Goal: Task Accomplishment & Management: Use online tool/utility

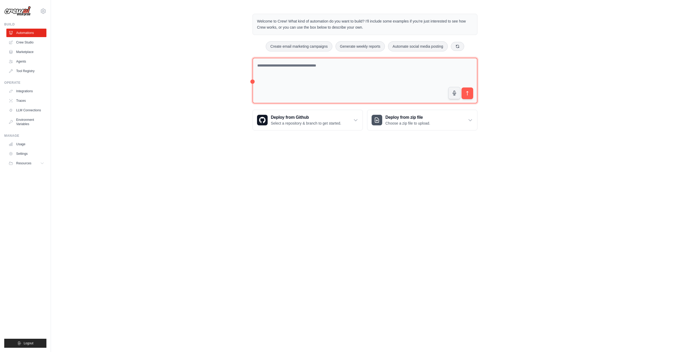
click at [284, 84] on textarea at bounding box center [364, 81] width 225 height 46
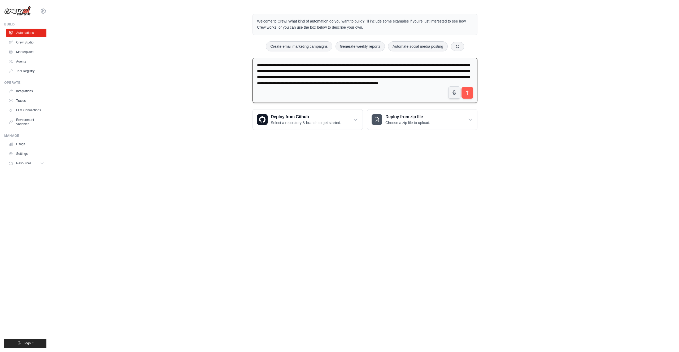
click at [315, 89] on textarea "**********" at bounding box center [364, 80] width 225 height 45
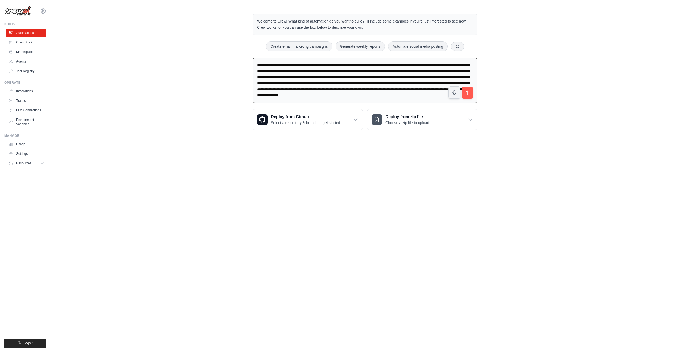
type textarea "**********"
click at [467, 93] on icon "submit" at bounding box center [468, 93] width 6 height 6
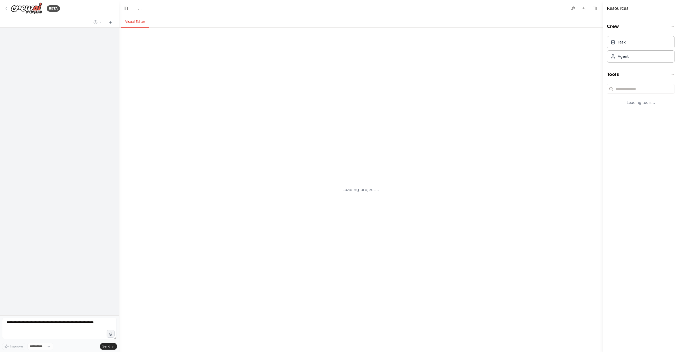
select select "****"
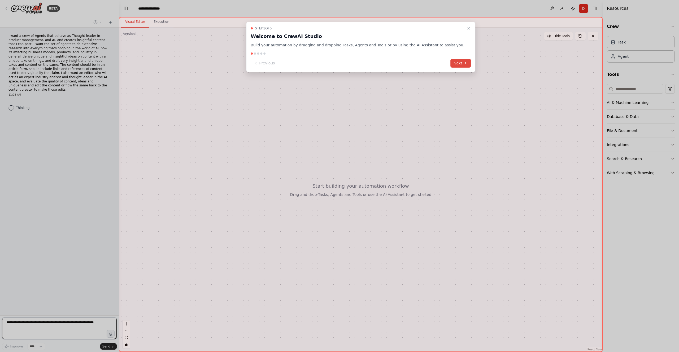
click at [457, 66] on button "Next" at bounding box center [460, 63] width 20 height 9
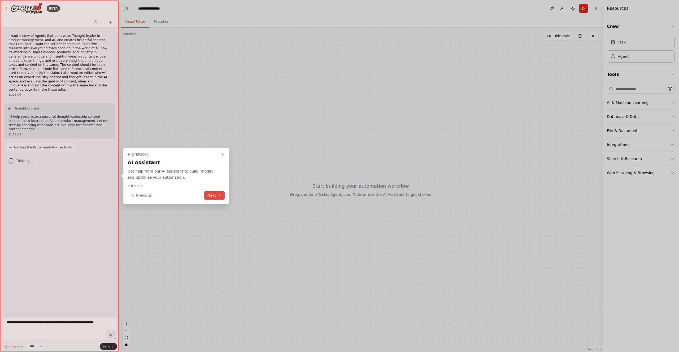
click at [216, 198] on button "Next" at bounding box center [214, 195] width 20 height 9
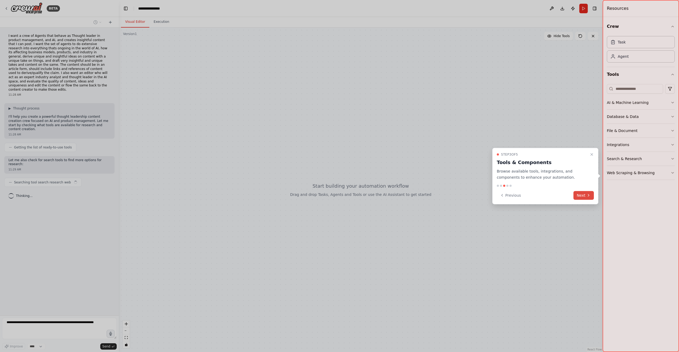
click at [584, 194] on button "Next" at bounding box center [583, 195] width 20 height 9
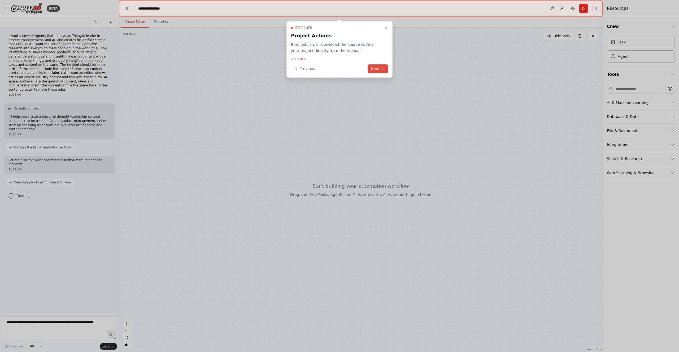
click at [381, 70] on icon at bounding box center [383, 69] width 4 height 4
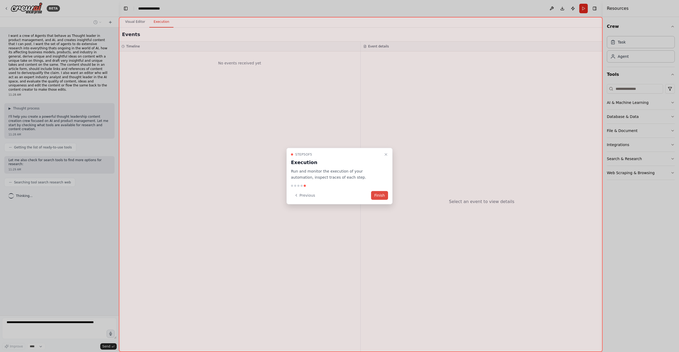
click at [383, 196] on button "Finish" at bounding box center [379, 195] width 17 height 9
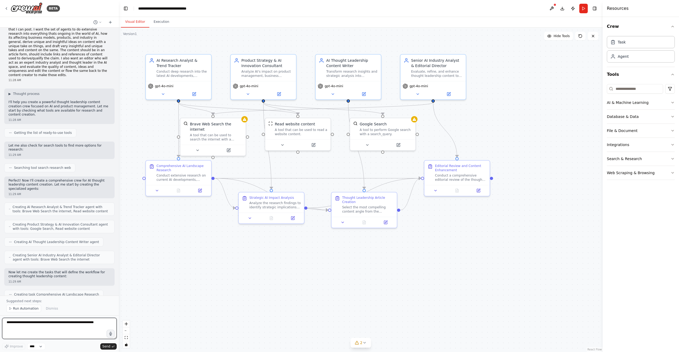
scroll to position [367, 0]
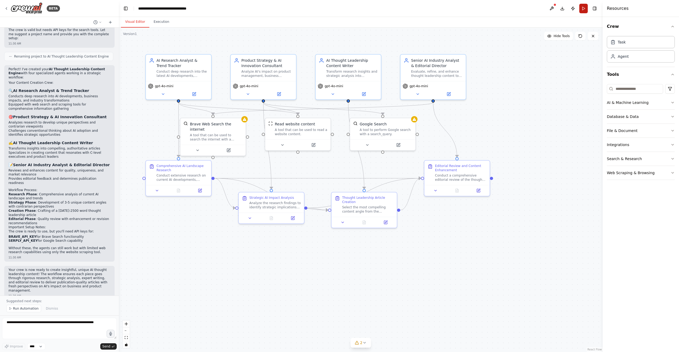
click at [585, 9] on button "Run" at bounding box center [583, 9] width 8 height 10
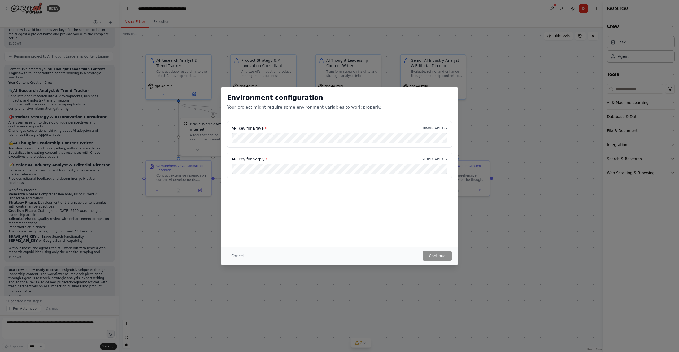
click at [278, 186] on div "Environment configuration Your project might require some environment variables…" at bounding box center [340, 166] width 238 height 159
click at [238, 254] on button "Cancel" at bounding box center [237, 256] width 21 height 10
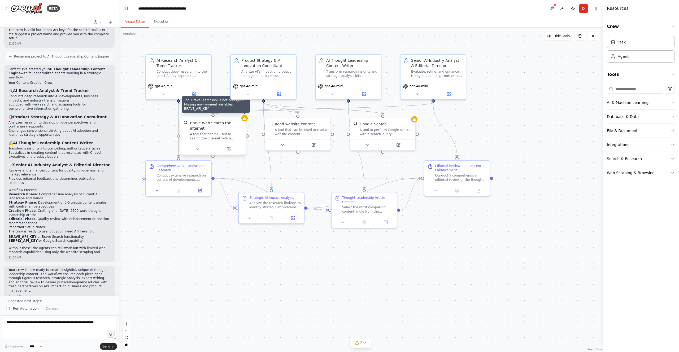
click at [246, 121] on div at bounding box center [244, 118] width 6 height 6
click at [49, 330] on textarea at bounding box center [59, 328] width 115 height 21
click at [44, 319] on textarea at bounding box center [59, 328] width 115 height 21
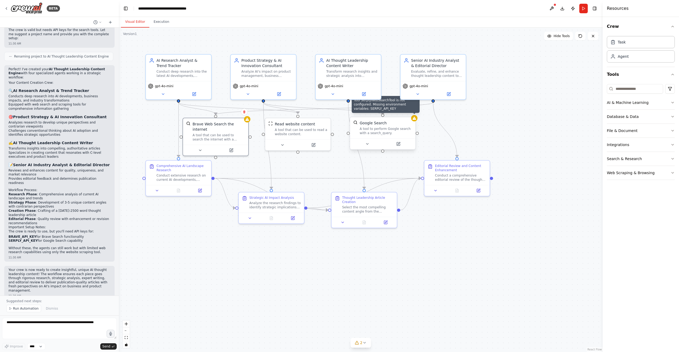
click at [413, 119] on icon at bounding box center [413, 118] width 3 height 3
click at [42, 325] on textarea at bounding box center [59, 328] width 115 height 21
type textarea "**********"
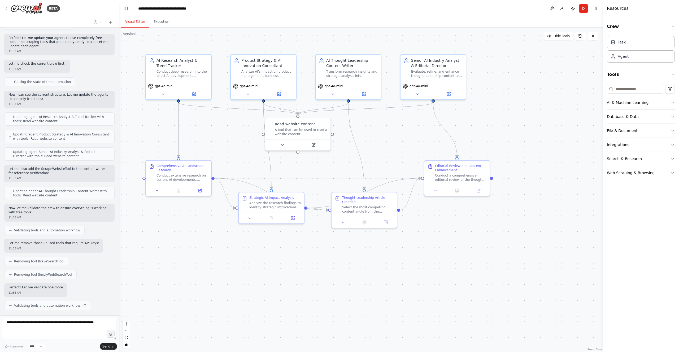
scroll to position [735, 0]
click at [588, 9] on header "**********" at bounding box center [361, 8] width 484 height 17
click at [583, 9] on button "Run" at bounding box center [583, 9] width 8 height 10
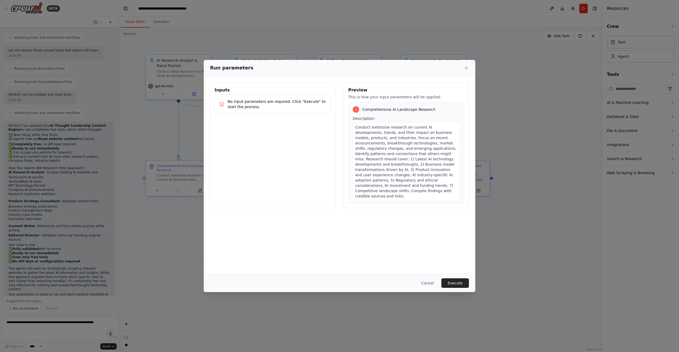
scroll to position [931, 0]
click at [460, 282] on button "Execute" at bounding box center [455, 283] width 28 height 10
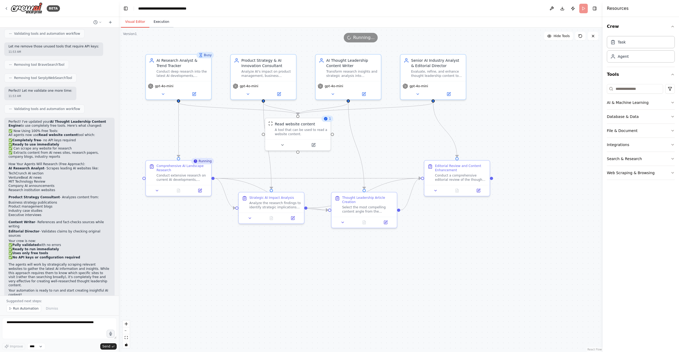
click at [159, 21] on button "Execution" at bounding box center [161, 21] width 24 height 11
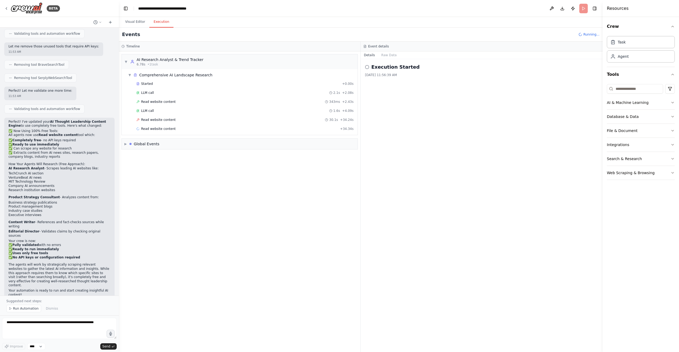
click at [307, 33] on div "Events Running..." at bounding box center [361, 35] width 484 height 14
